Goal: Information Seeking & Learning: Learn about a topic

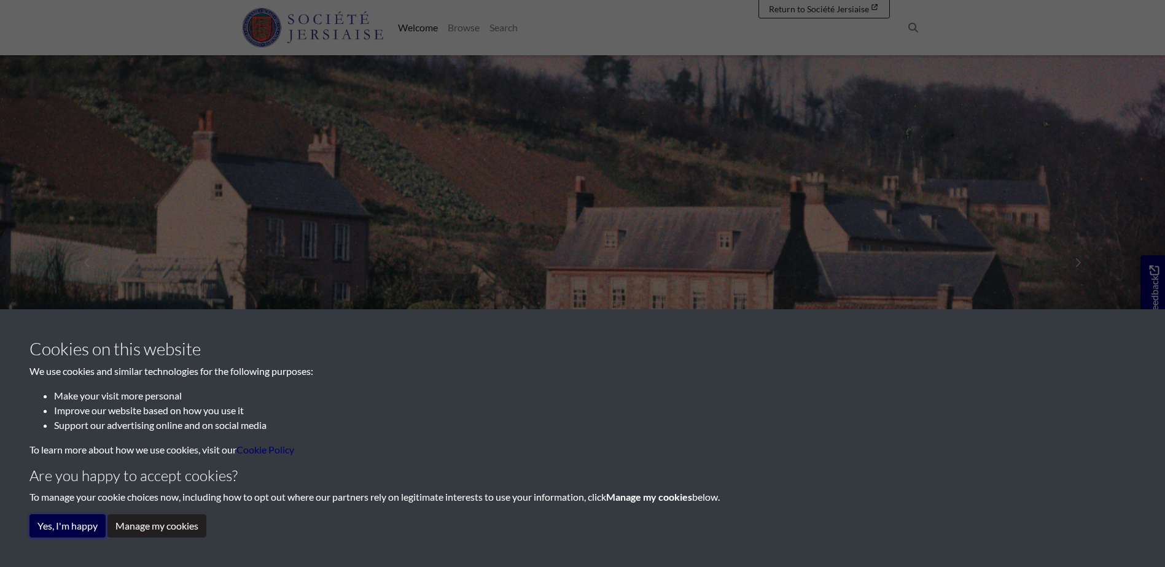
click at [52, 535] on button "Yes, I'm happy" at bounding box center [67, 525] width 76 height 23
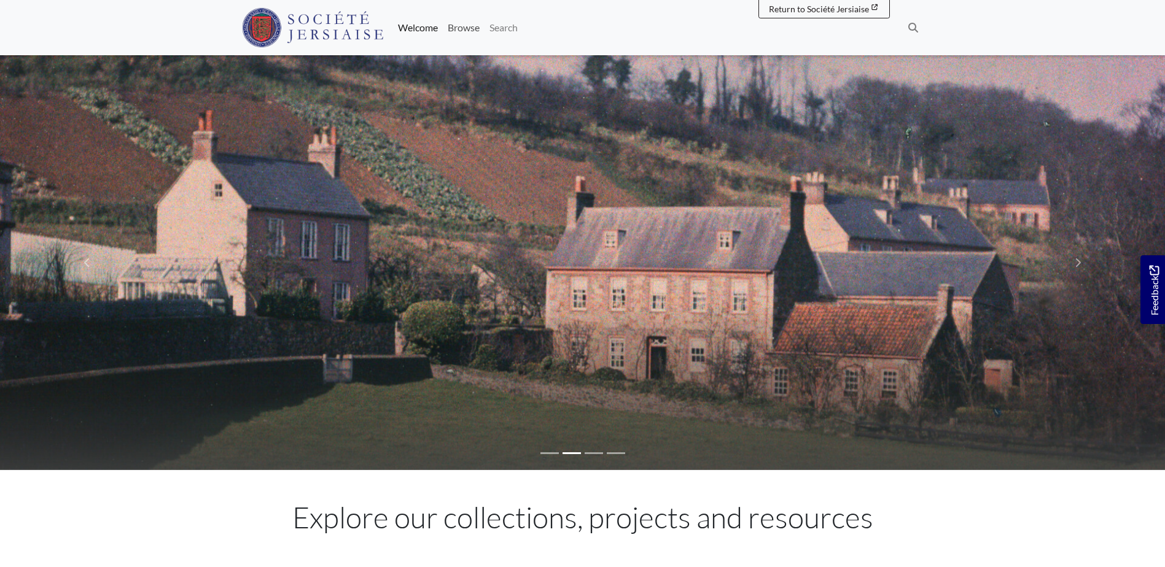
click at [452, 25] on link "Browse" at bounding box center [464, 27] width 42 height 25
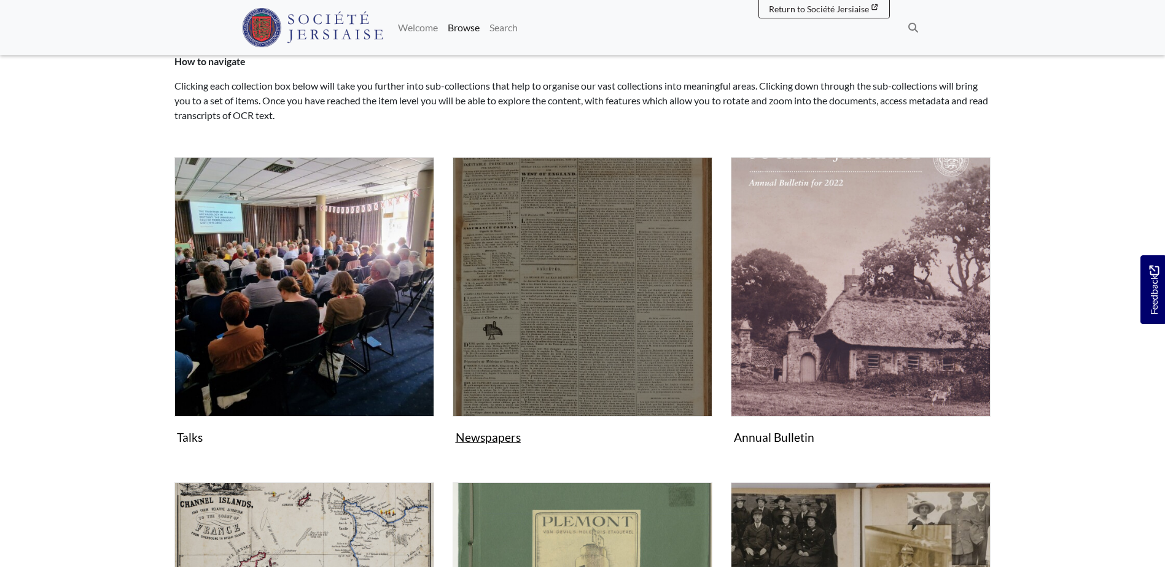
scroll to position [246, 0]
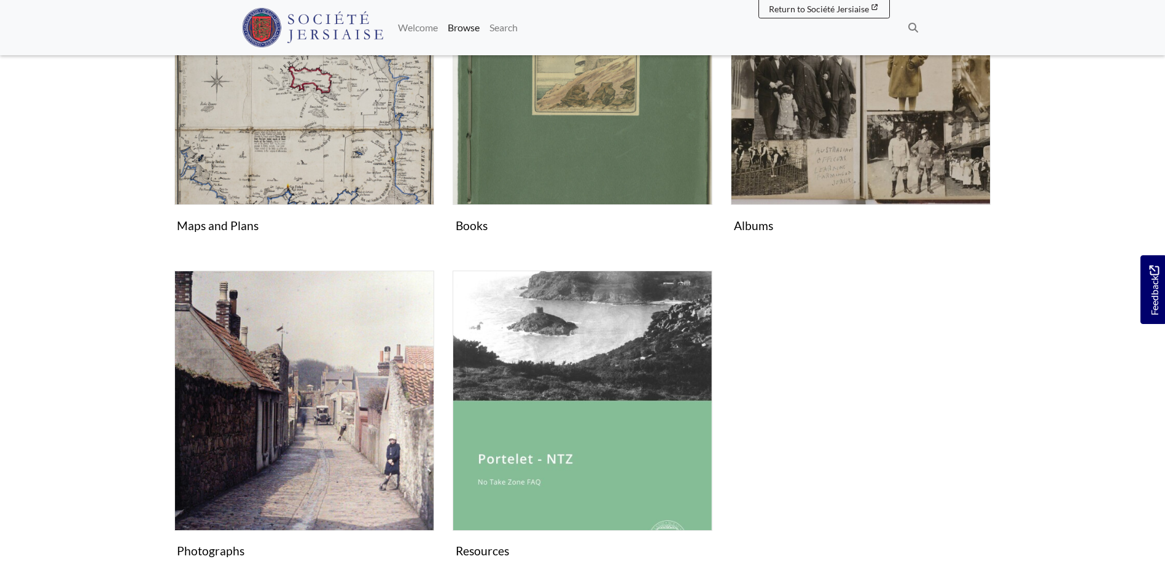
drag, startPoint x: 54, startPoint y: 324, endPoint x: 80, endPoint y: 386, distance: 66.6
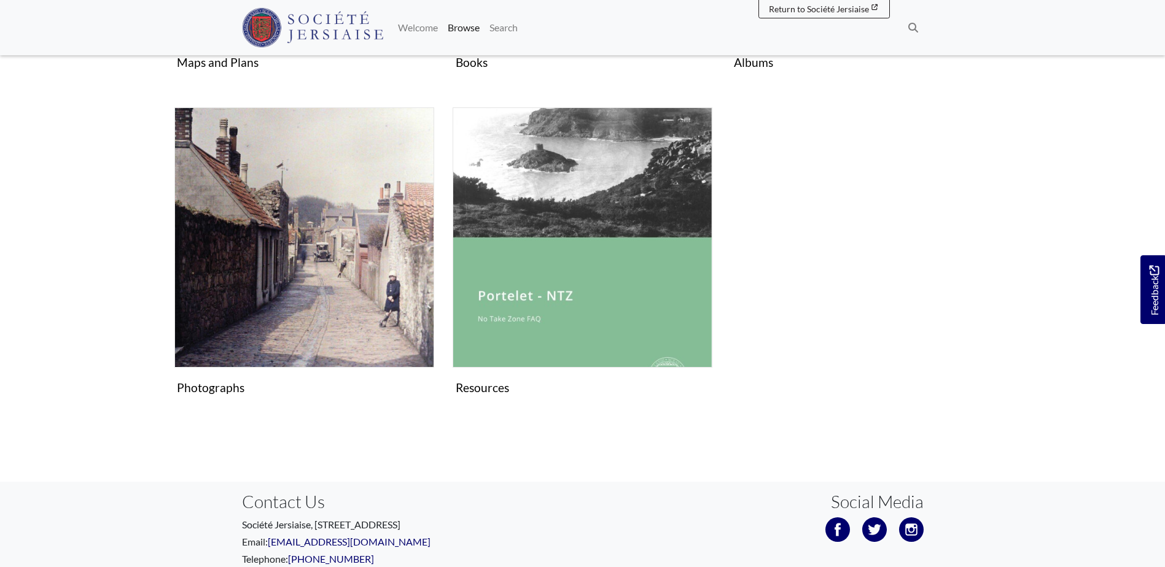
scroll to position [844, 0]
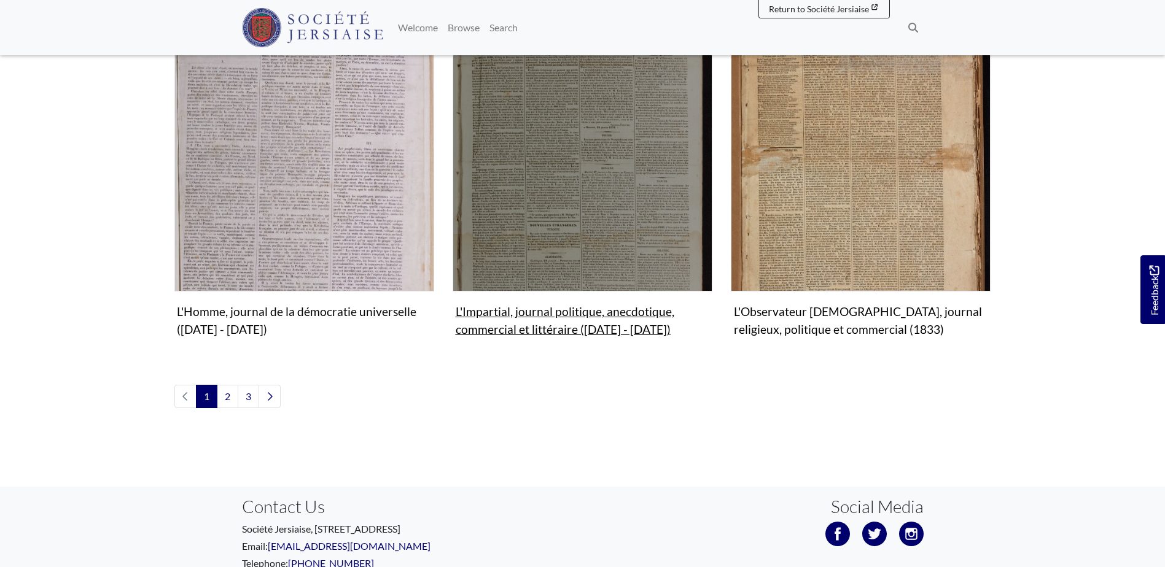
scroll to position [1510, 0]
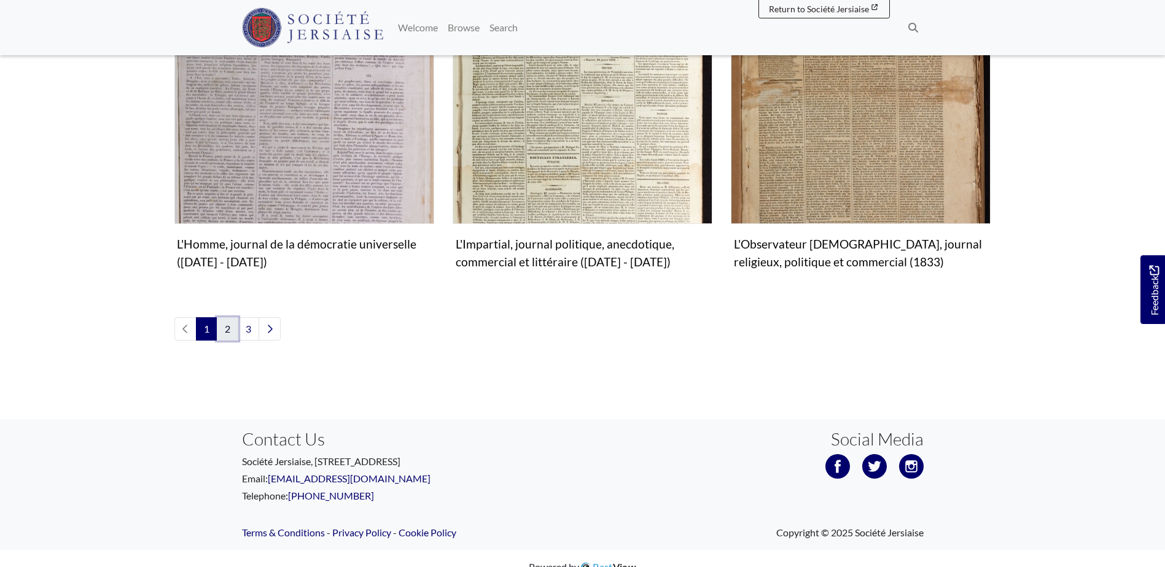
click at [227, 317] on link "2" at bounding box center [227, 328] width 21 height 23
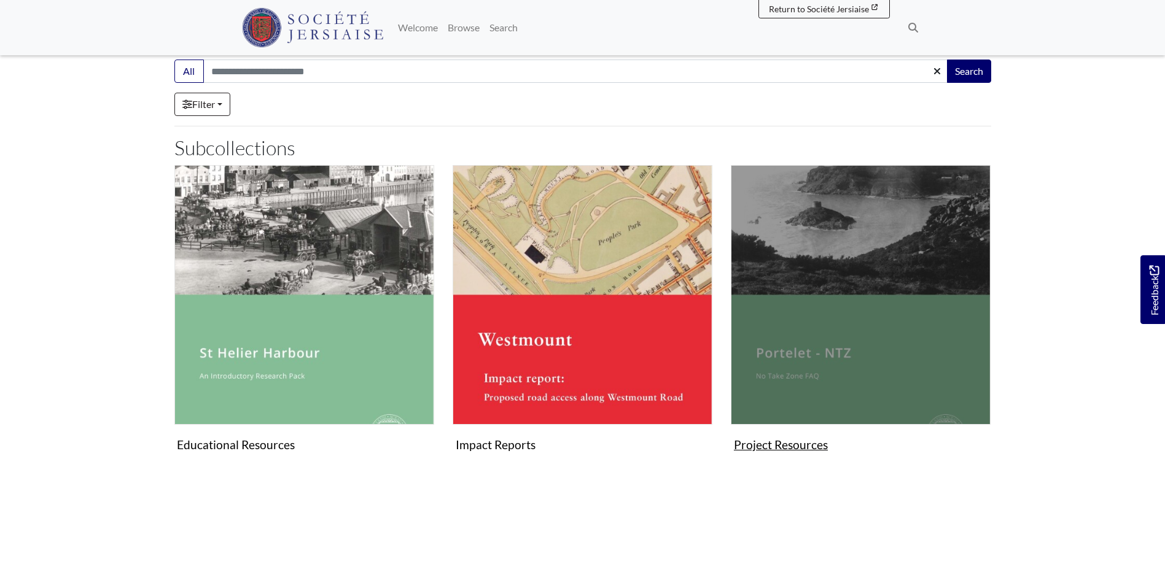
scroll to position [79, 0]
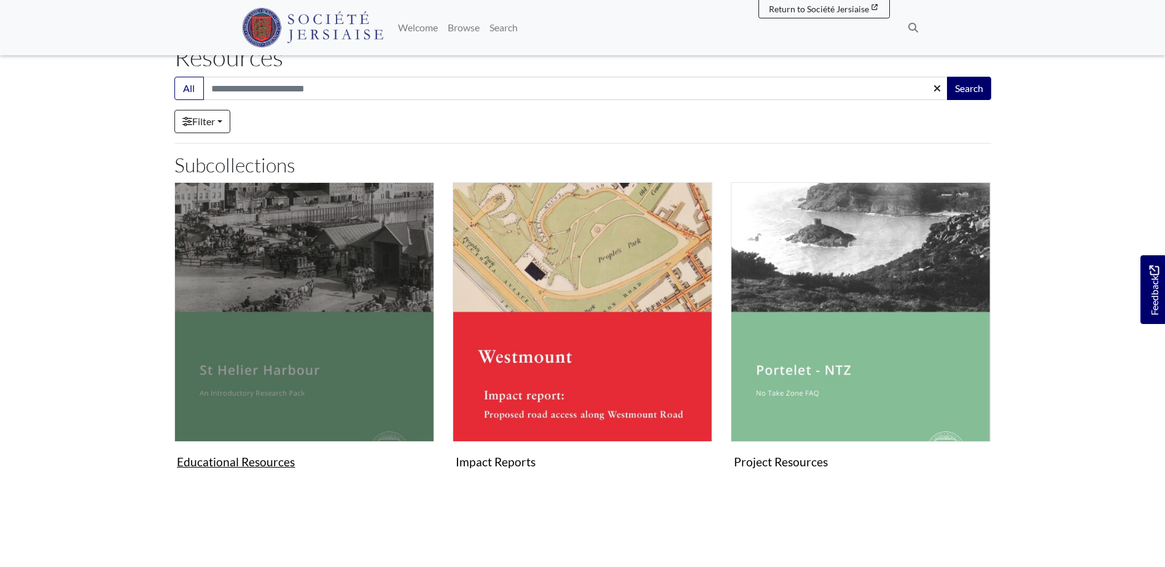
click at [292, 252] on img "Subcollection" at bounding box center [304, 312] width 260 height 260
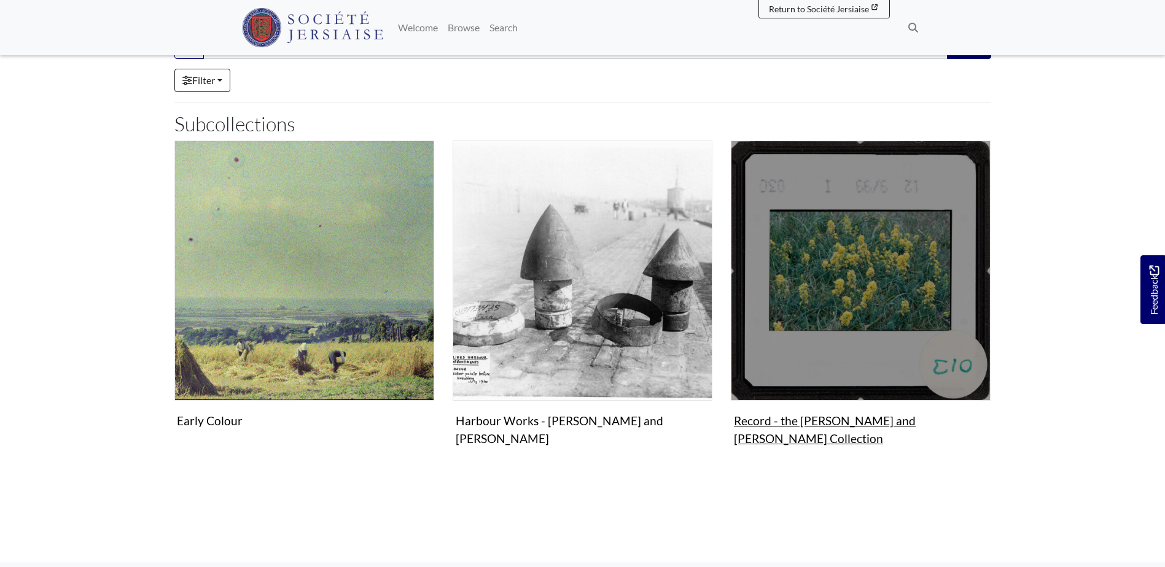
scroll to position [307, 0]
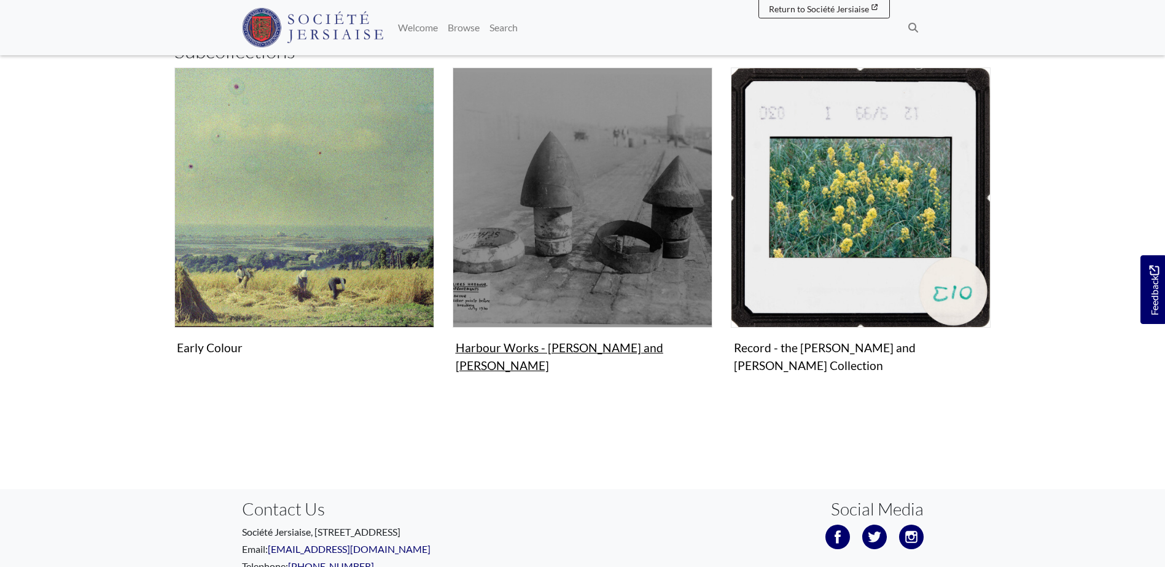
click at [610, 192] on img "Subcollection" at bounding box center [582, 198] width 260 height 260
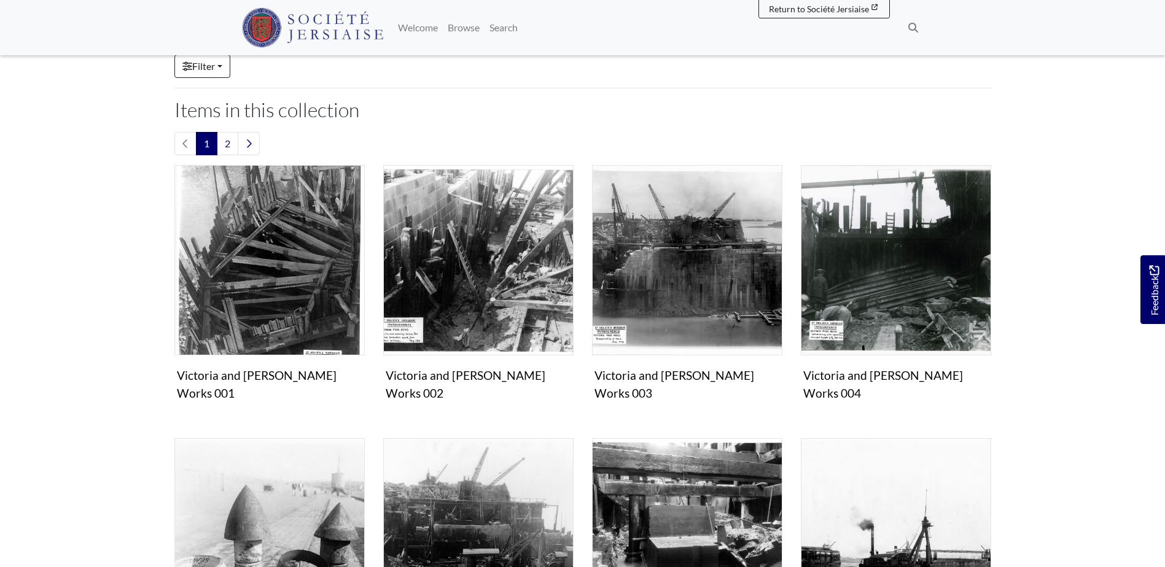
scroll to position [184, 0]
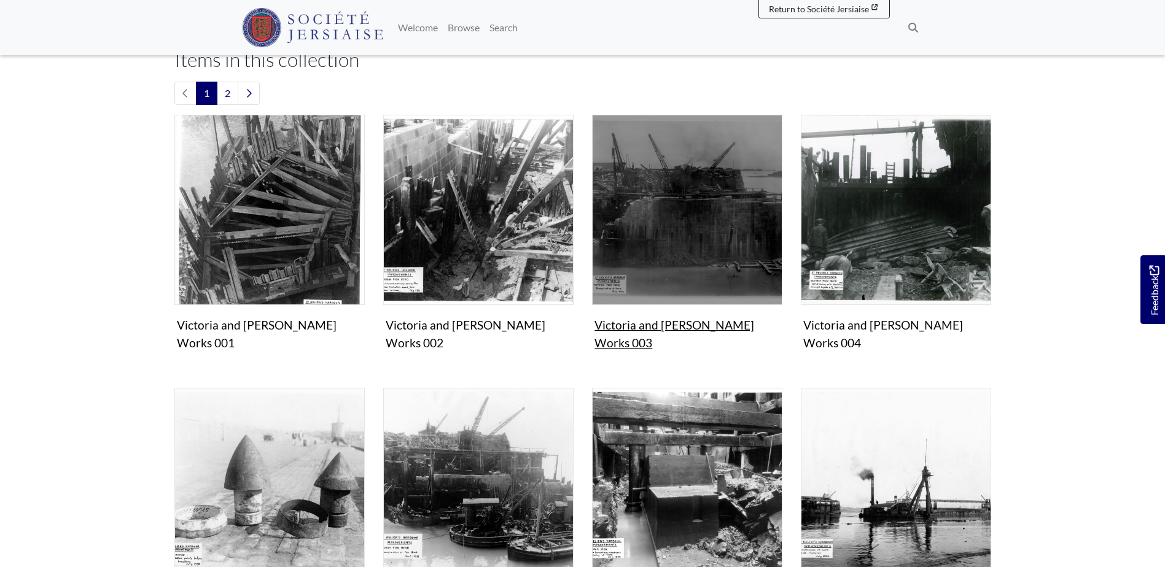
drag, startPoint x: 612, startPoint y: 187, endPoint x: 1101, endPoint y: 419, distance: 541.5
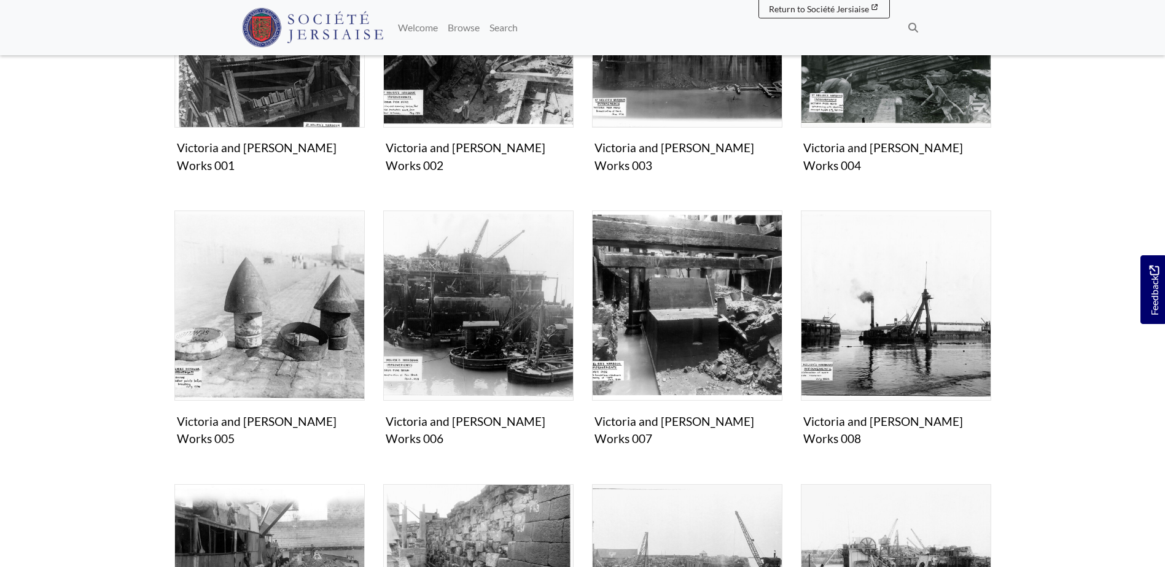
drag, startPoint x: 1101, startPoint y: 419, endPoint x: 1092, endPoint y: 472, distance: 53.7
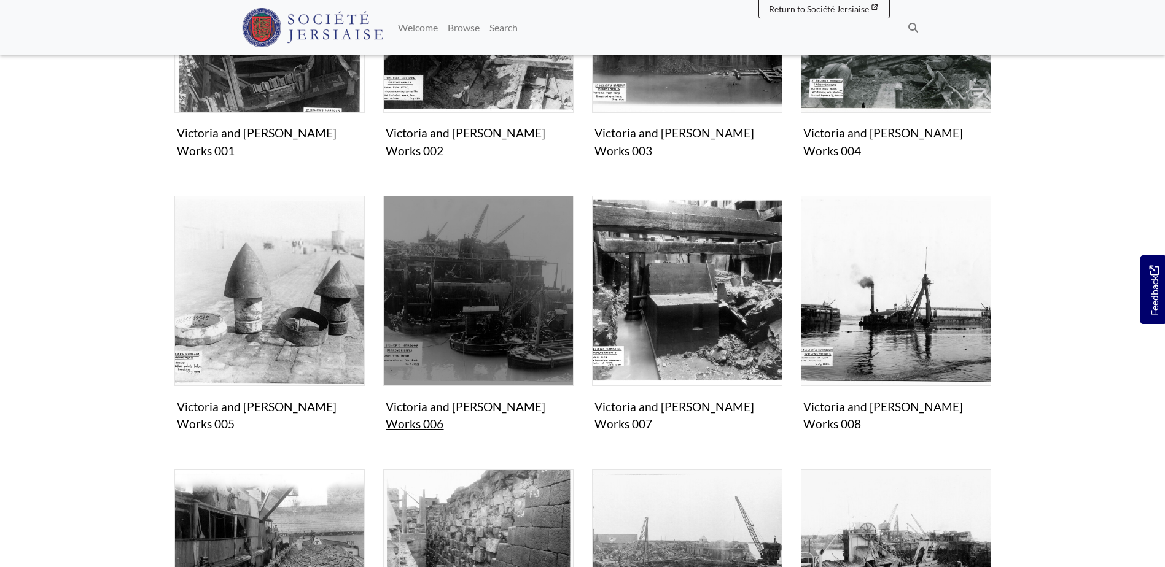
click at [495, 322] on img "Items in this Collection" at bounding box center [478, 291] width 190 height 190
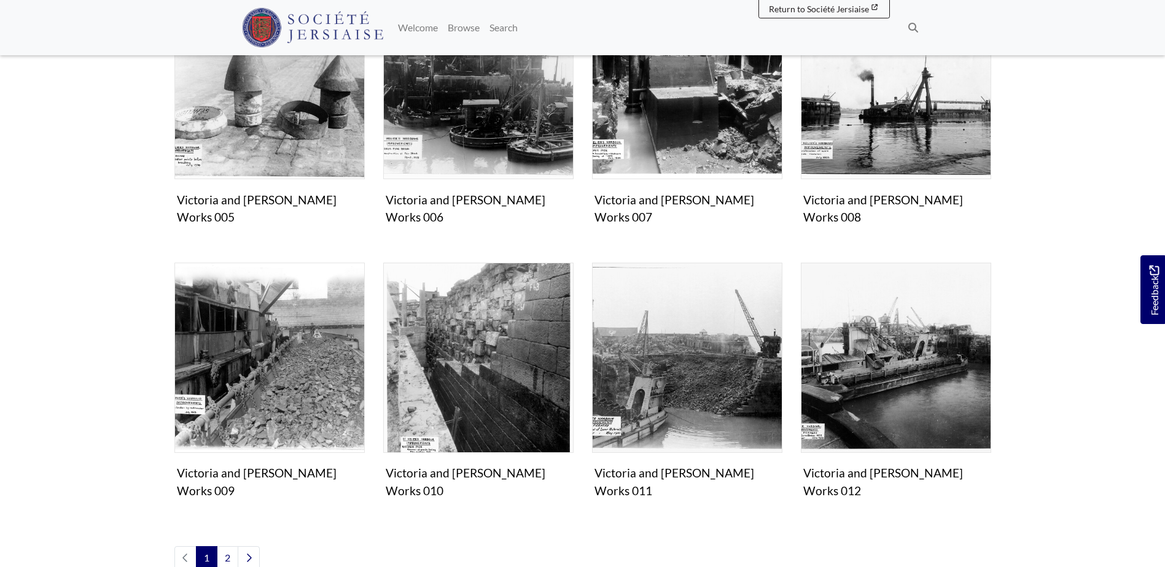
scroll to position [757, 0]
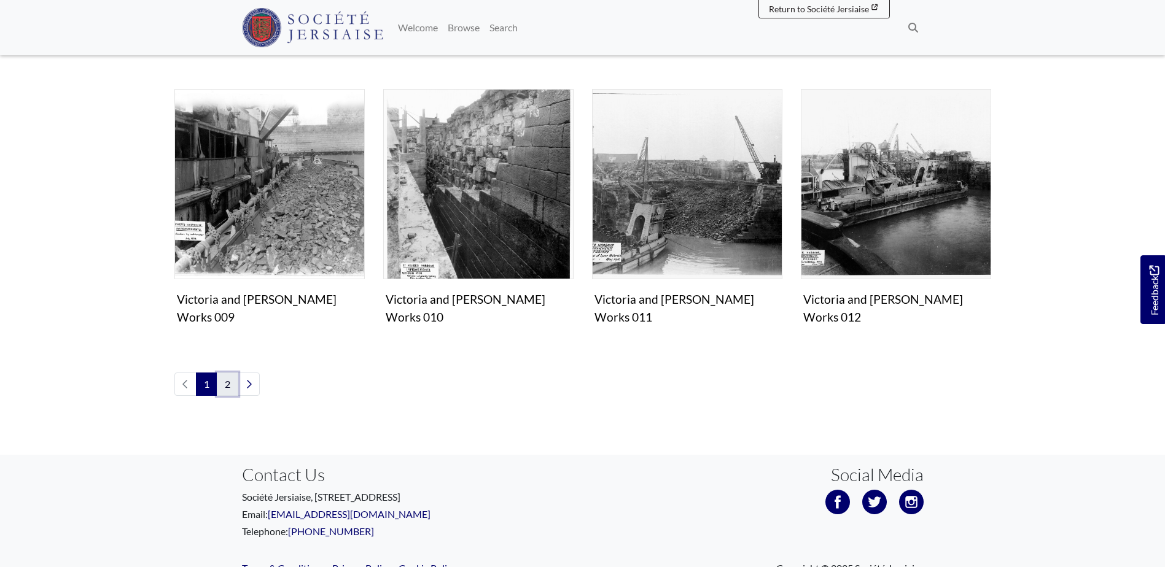
click at [223, 373] on link "2" at bounding box center [227, 384] width 21 height 23
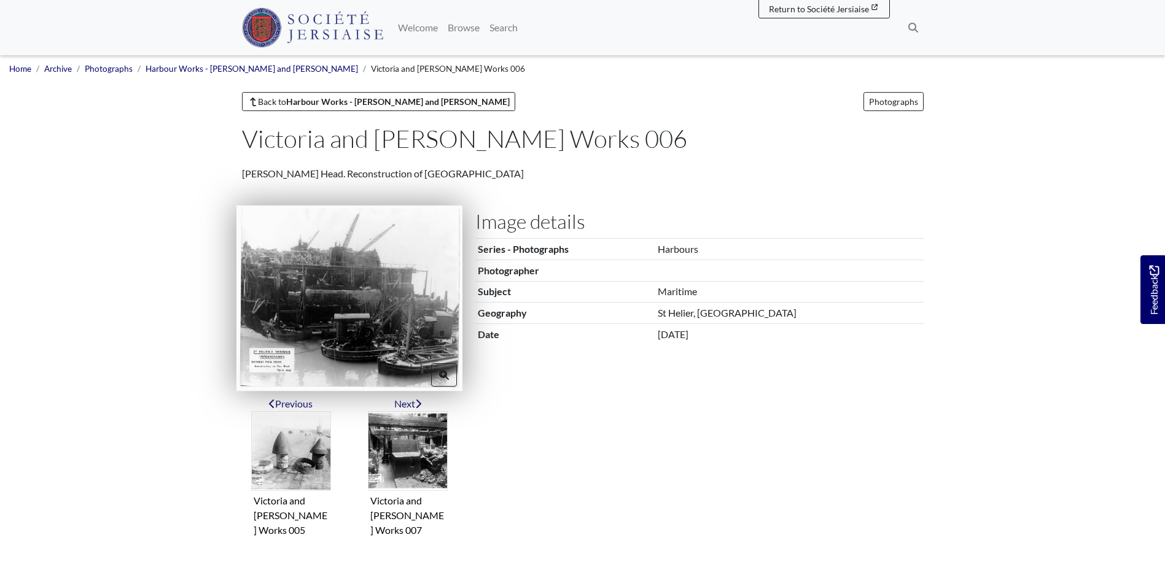
click at [354, 301] on img at bounding box center [349, 298] width 226 height 185
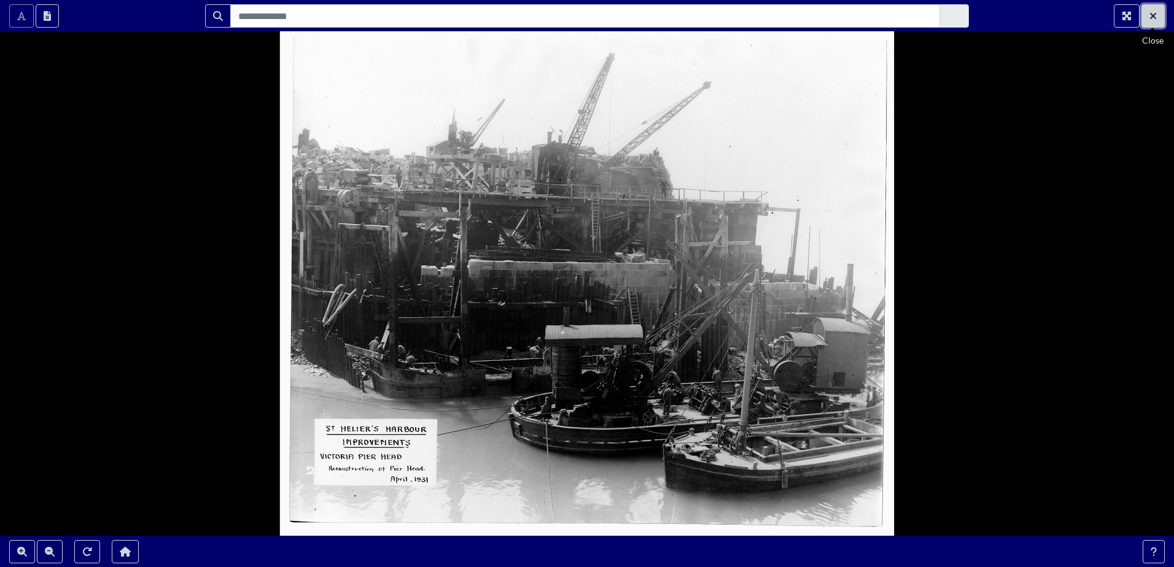
click at [1155, 15] on icon "Exit Fullscreen" at bounding box center [1152, 16] width 7 height 10
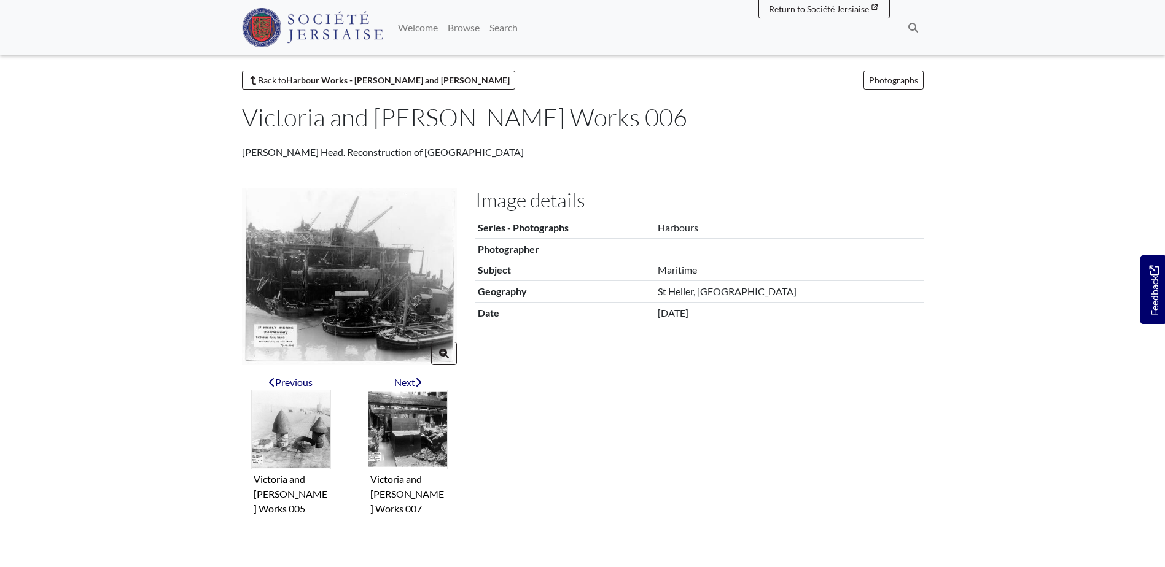
scroll to position [24, 0]
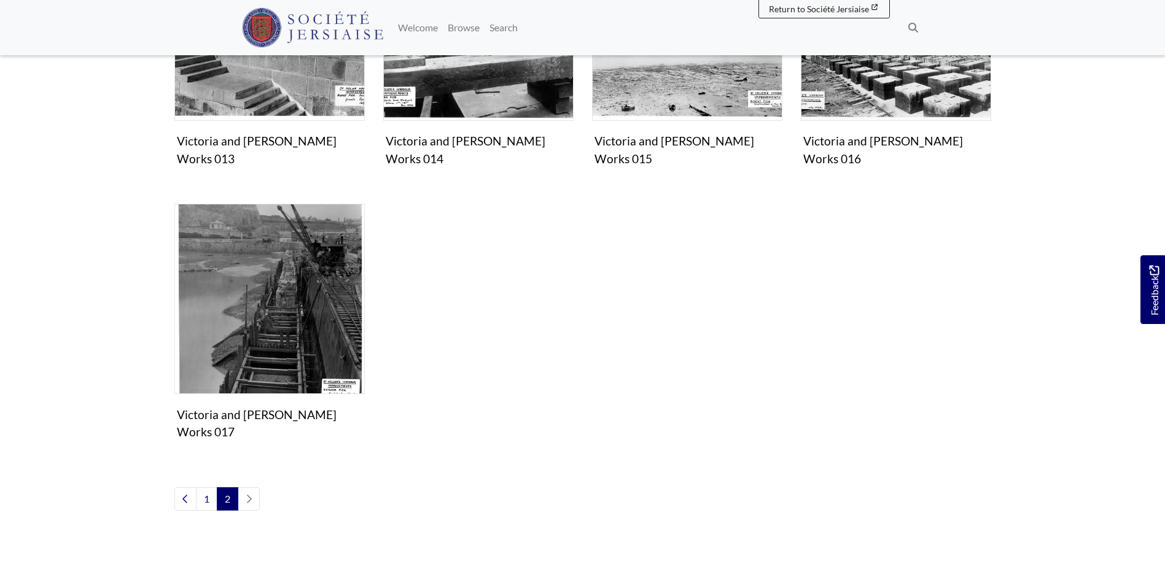
scroll to position [277, 0]
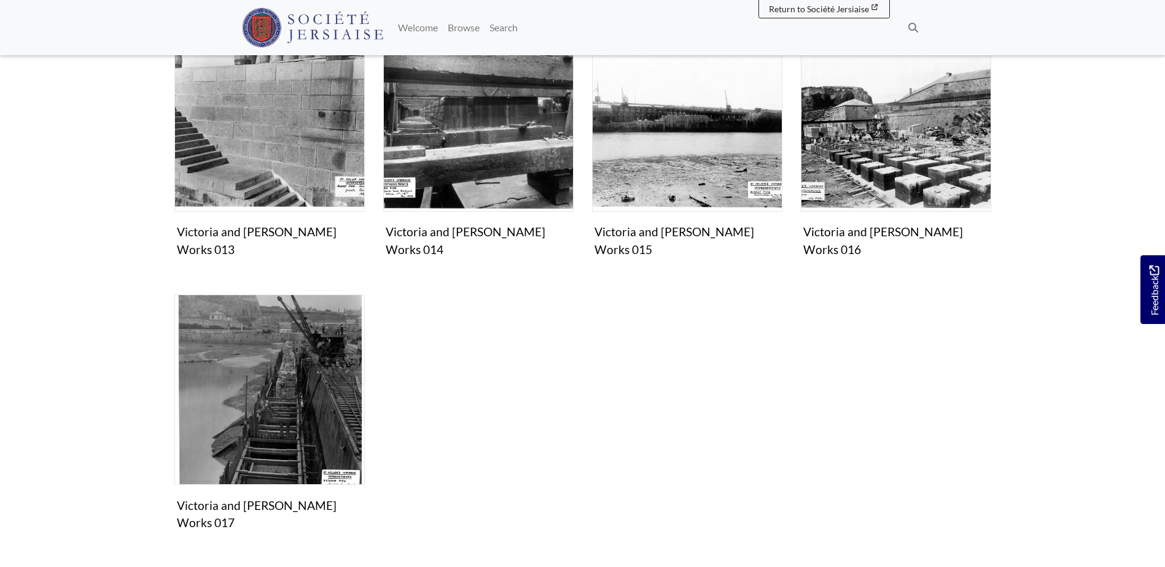
drag, startPoint x: 745, startPoint y: 368, endPoint x: 767, endPoint y: 268, distance: 103.0
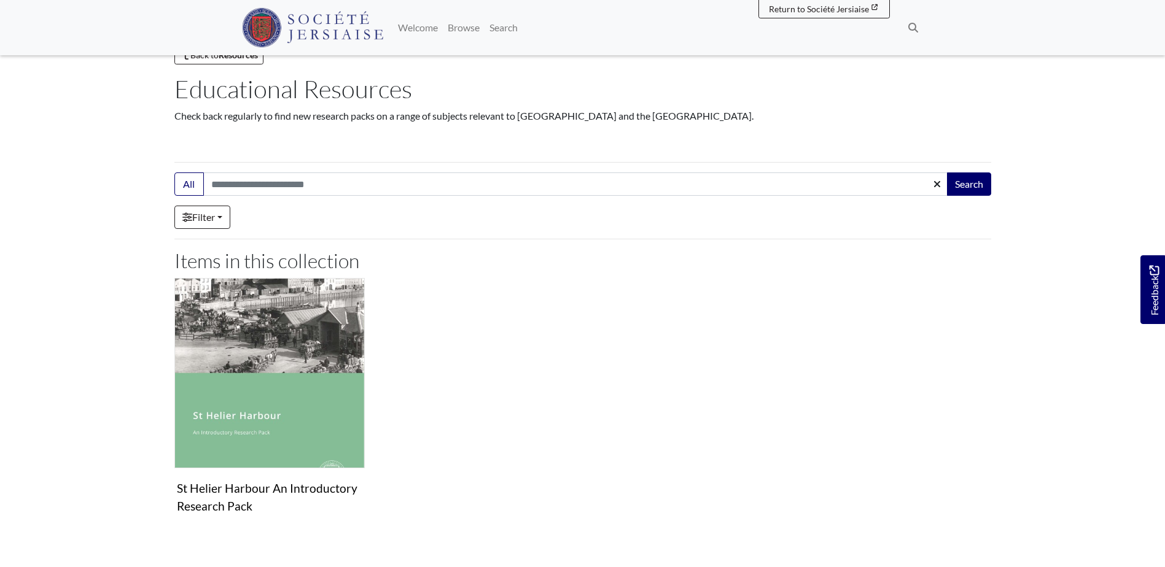
scroll to position [123, 0]
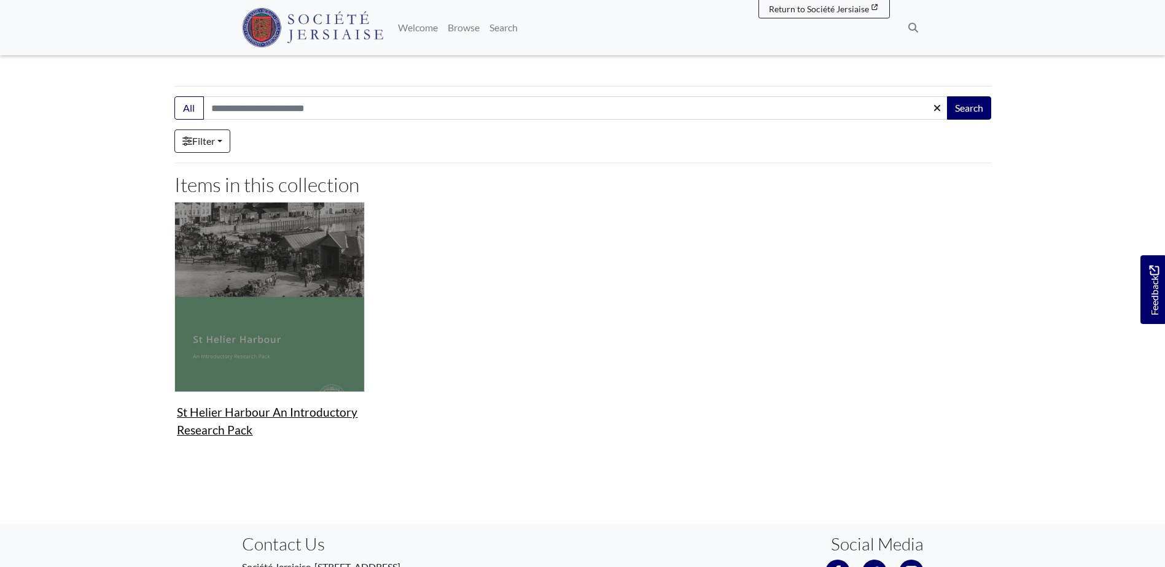
click at [258, 351] on img "Items in this Collection" at bounding box center [269, 297] width 190 height 190
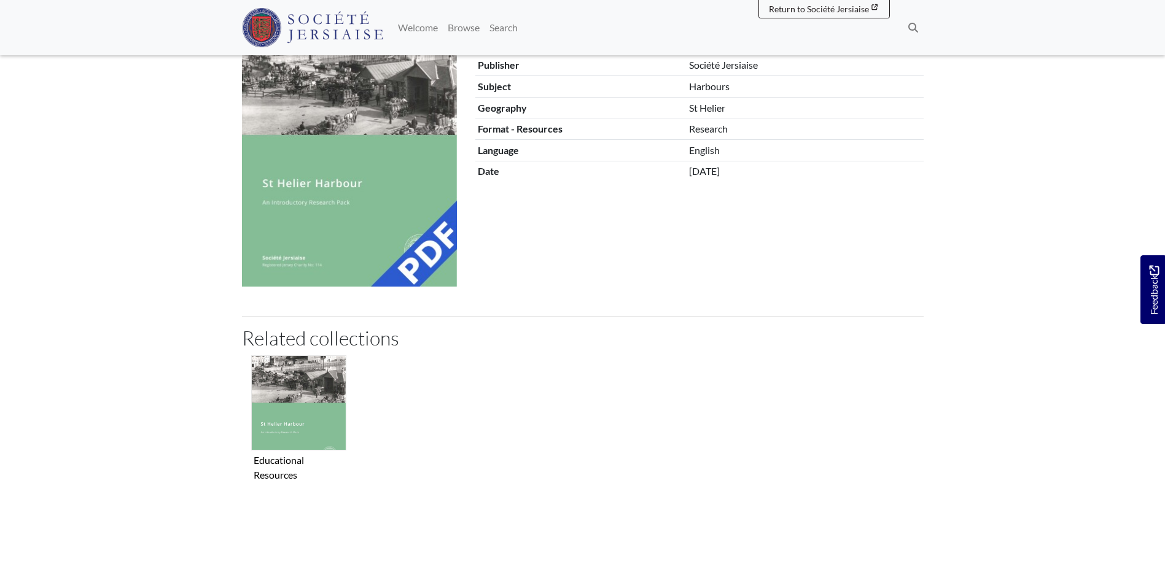
scroll to position [184, 0]
click at [246, 372] on div "Educational Resources" at bounding box center [299, 428] width 114 height 148
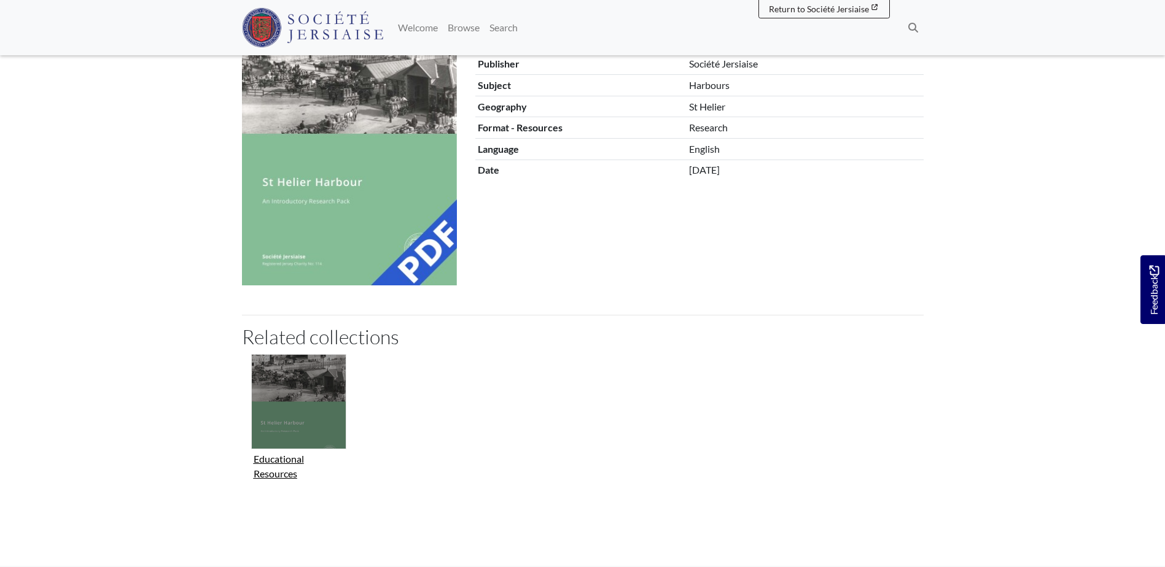
click at [295, 379] on img "Collection related to this item" at bounding box center [298, 401] width 95 height 95
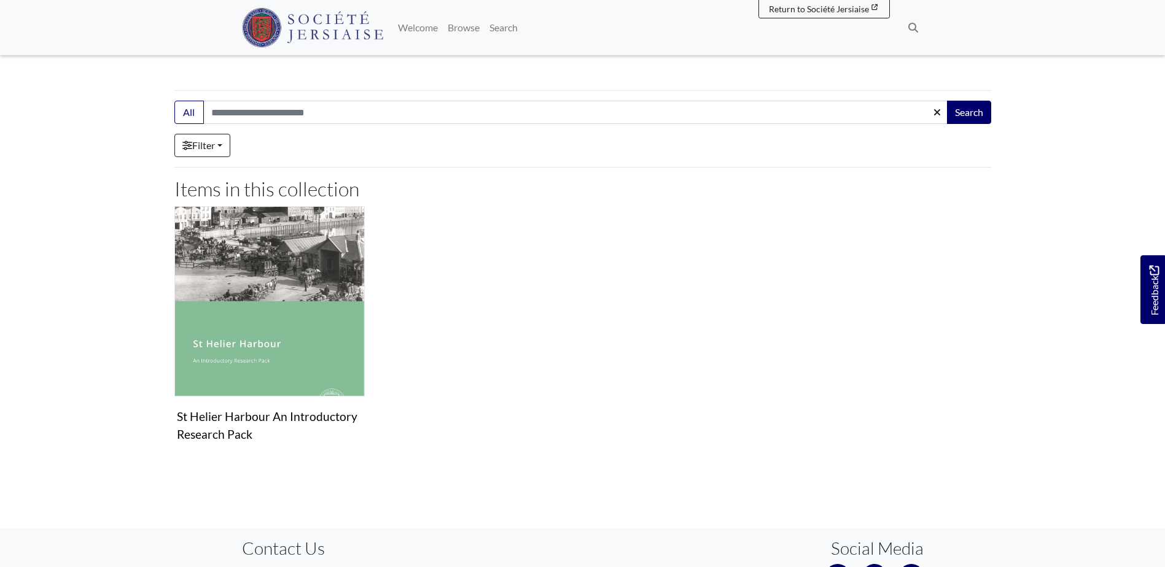
scroll to position [184, 0]
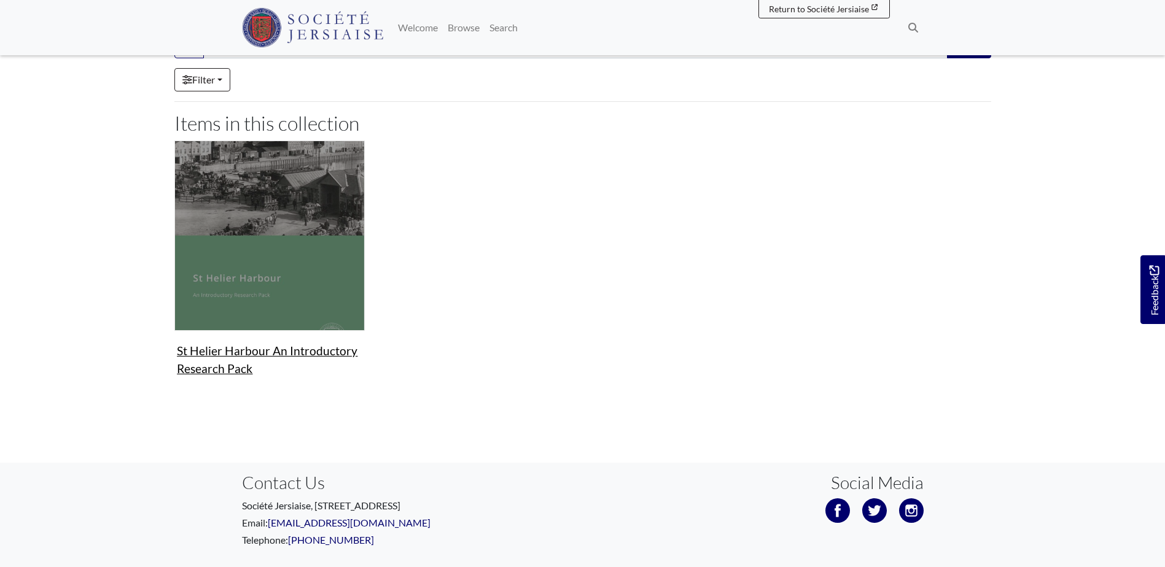
click at [303, 300] on img "Items in this Collection" at bounding box center [269, 236] width 190 height 190
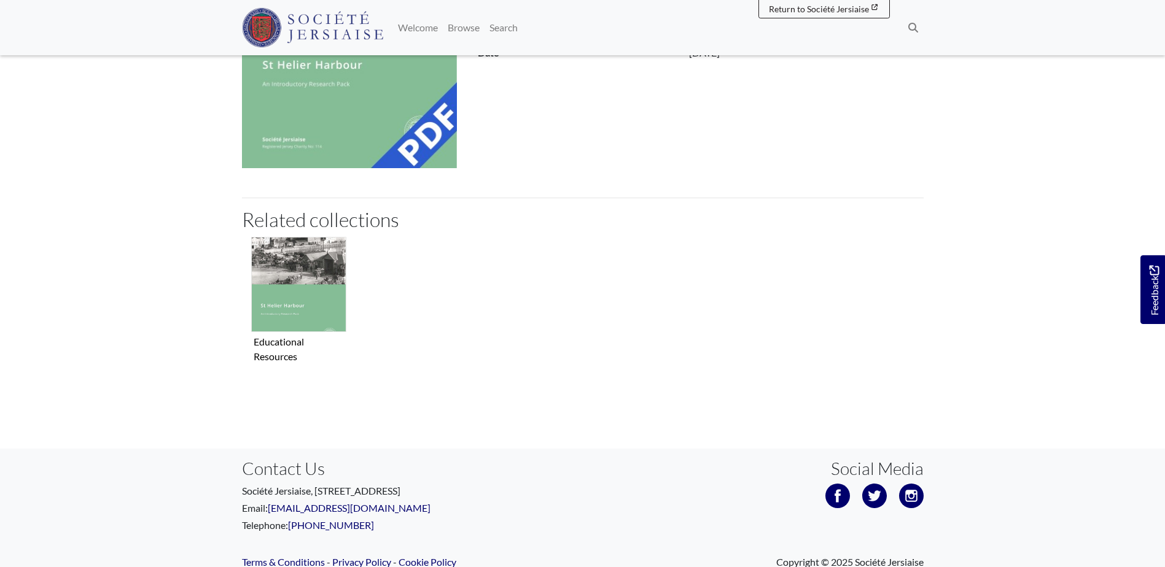
scroll to position [348, 0]
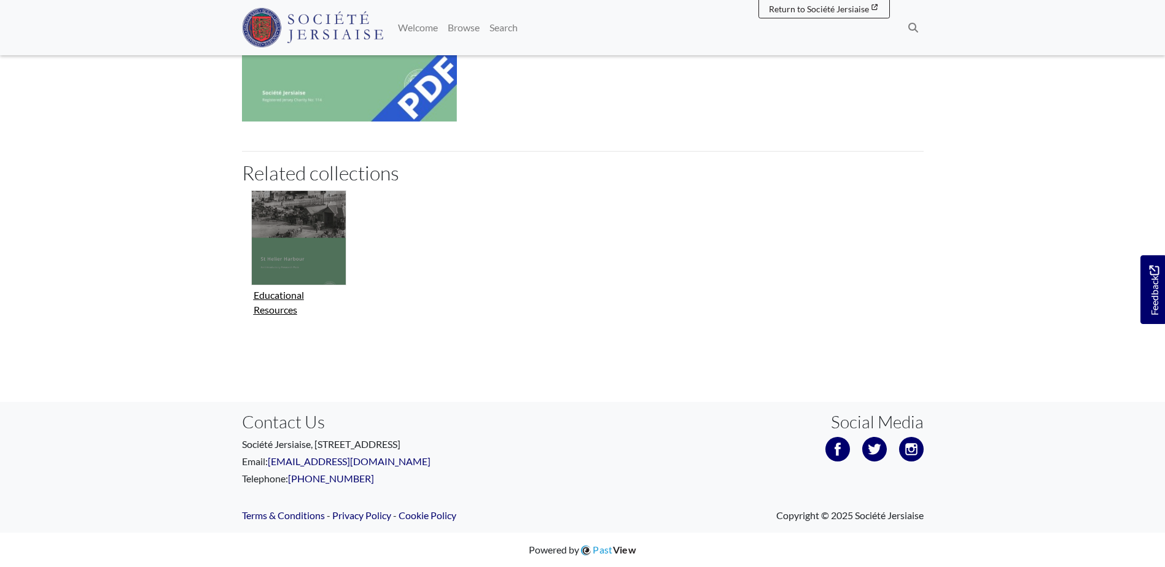
click at [291, 289] on figure "Educational Resources" at bounding box center [298, 255] width 95 height 130
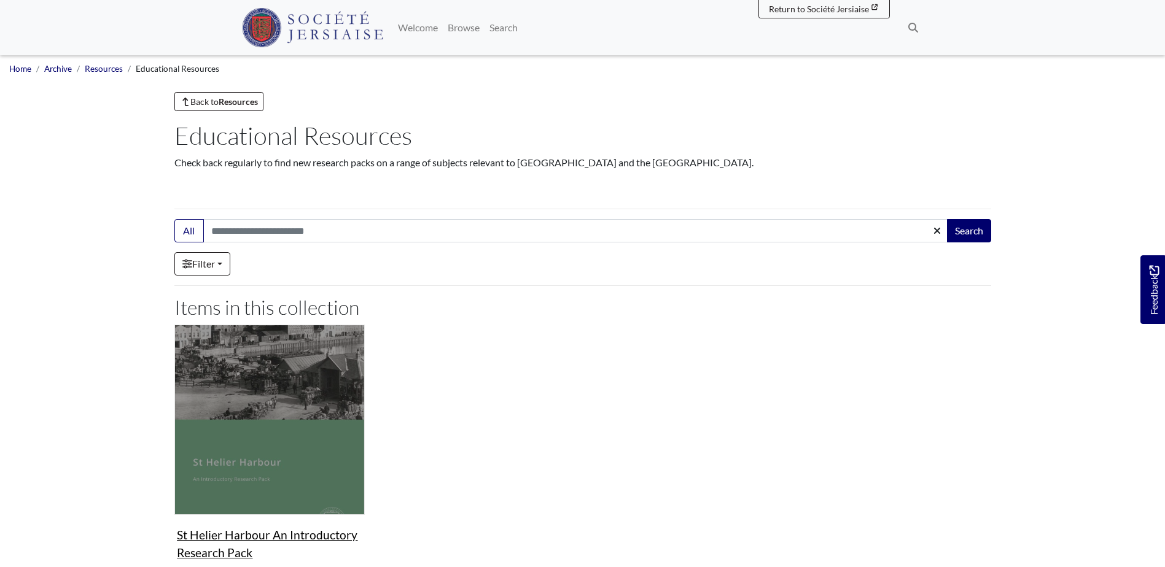
click at [296, 434] on img "Items in this Collection" at bounding box center [269, 420] width 190 height 190
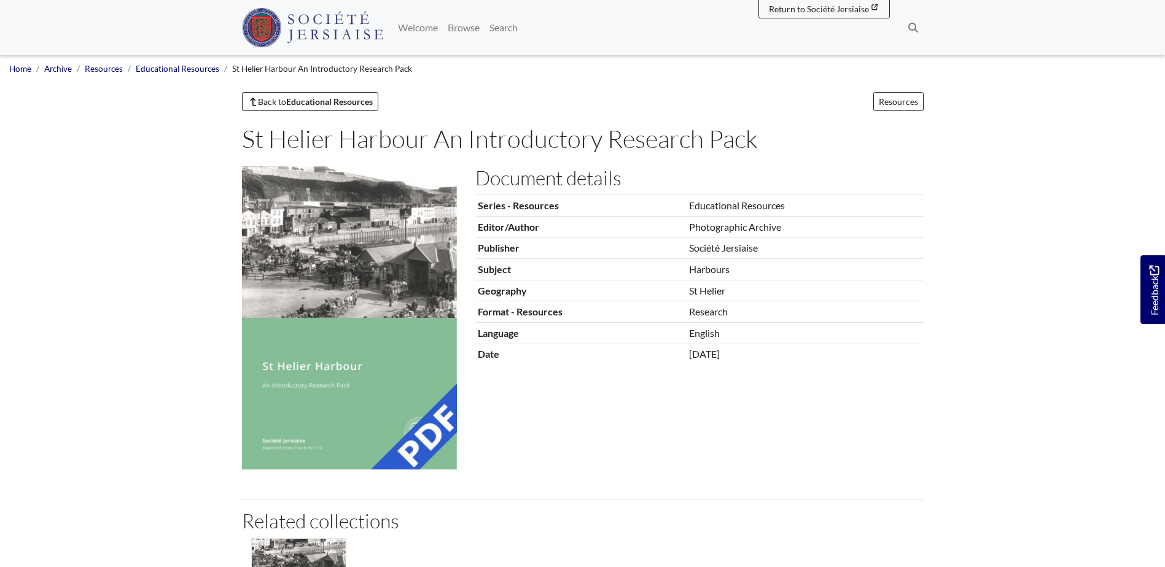
click at [411, 235] on img at bounding box center [349, 317] width 215 height 303
drag, startPoint x: 832, startPoint y: 285, endPoint x: 620, endPoint y: 320, distance: 215.3
click at [620, 320] on tbody "Series - Resources Educational Resources Editor/Author Photographic Archive Pub…" at bounding box center [699, 279] width 448 height 169
drag, startPoint x: 620, startPoint y: 320, endPoint x: 687, endPoint y: 252, distance: 95.5
click at [699, 263] on td "Harbours" at bounding box center [804, 269] width 237 height 21
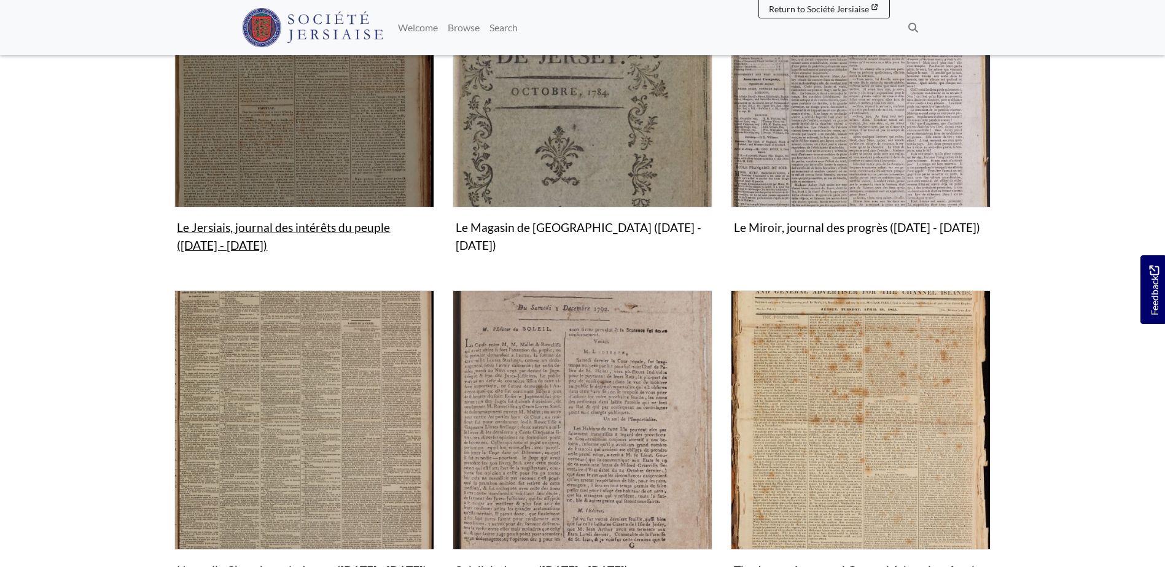
scroll to position [1510, 0]
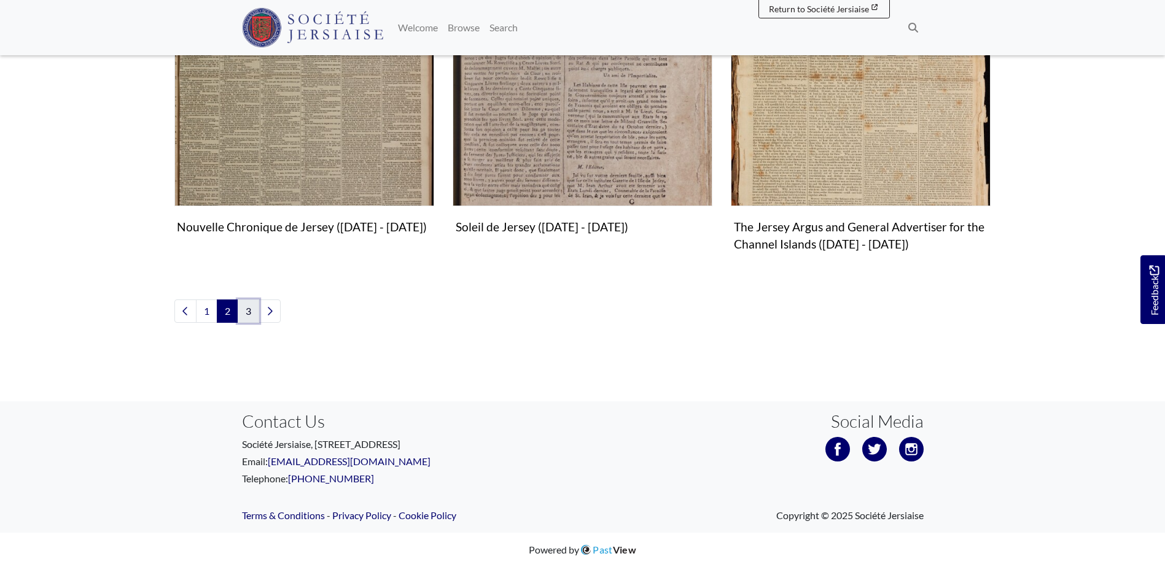
click at [252, 312] on link "3" at bounding box center [248, 311] width 21 height 23
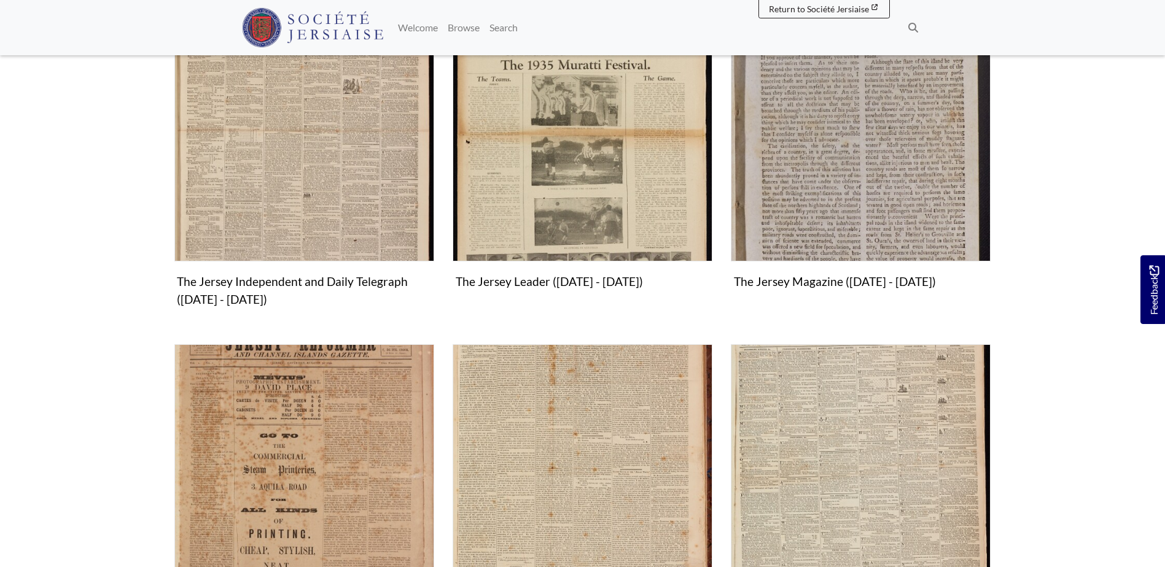
scroll to position [430, 0]
